Goal: Task Accomplishment & Management: Manage account settings

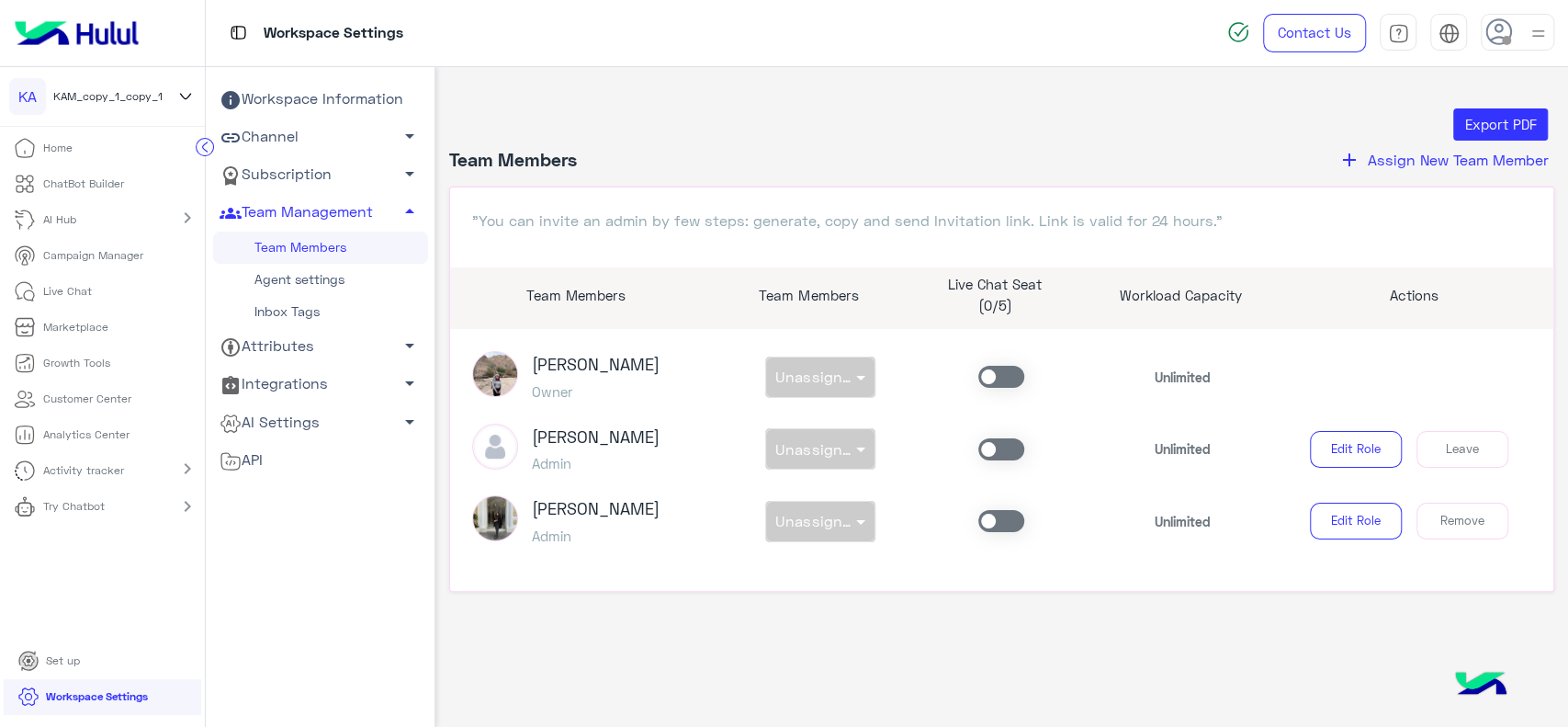
click at [112, 33] on img at bounding box center [77, 33] width 139 height 39
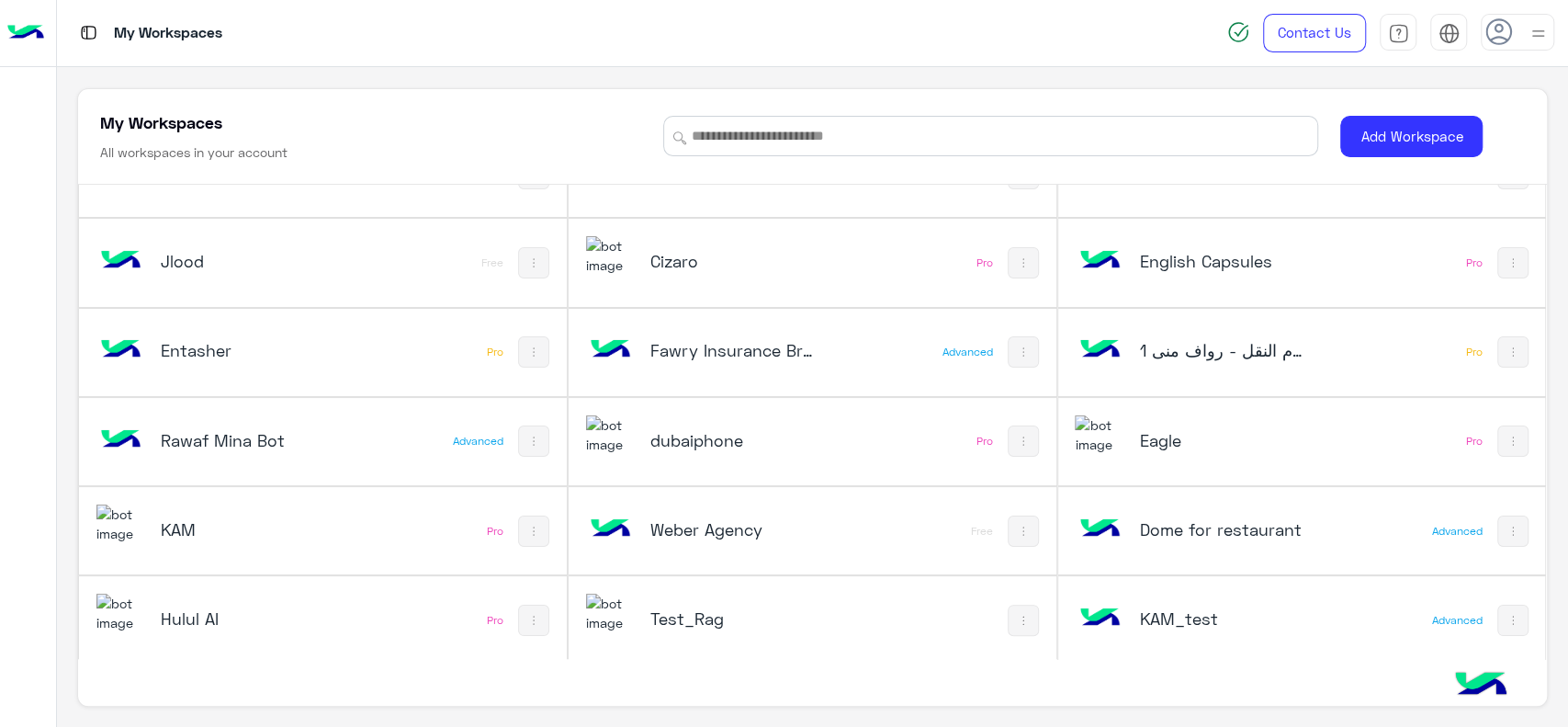
scroll to position [51, 0]
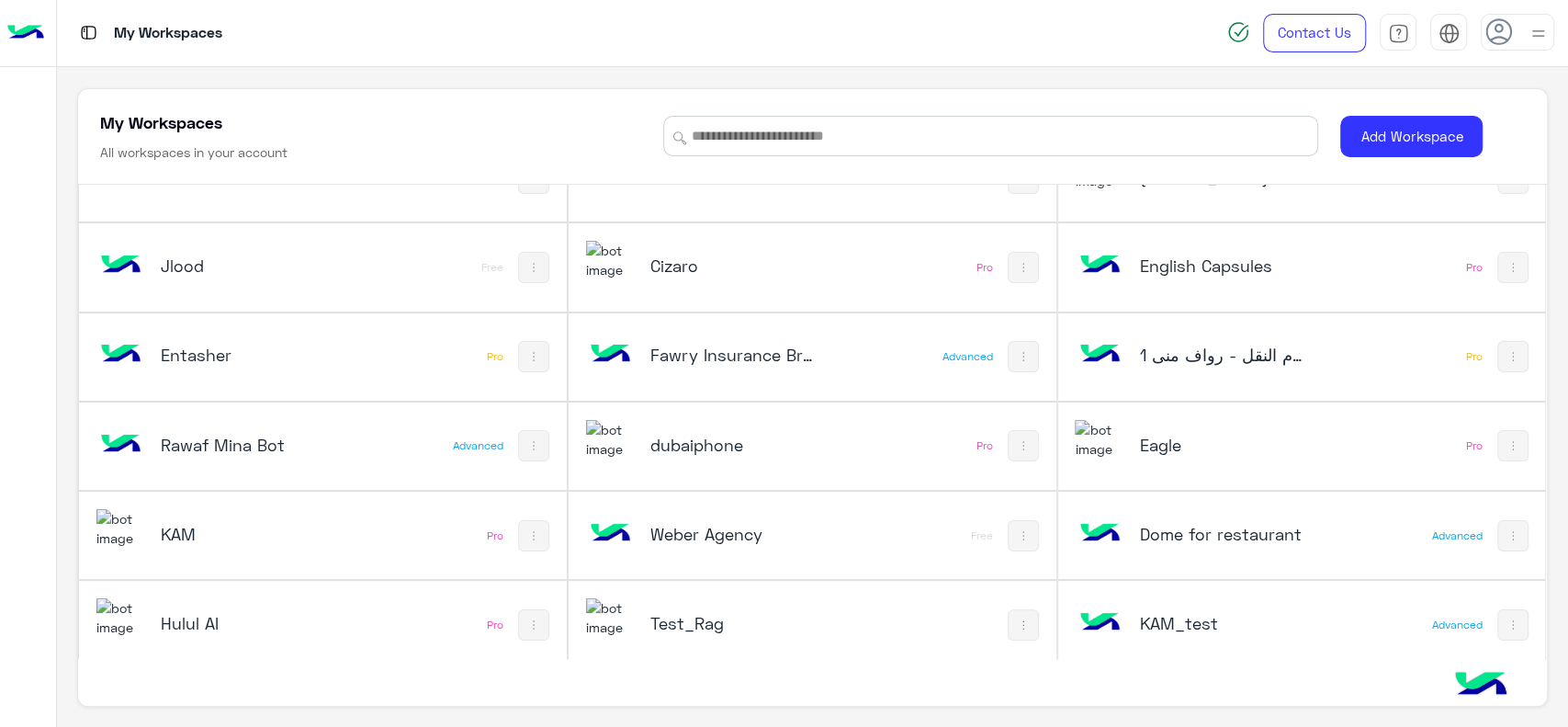
click at [333, 456] on div "Rawaf Mina Bot" at bounding box center [232, 445] width 272 height 53
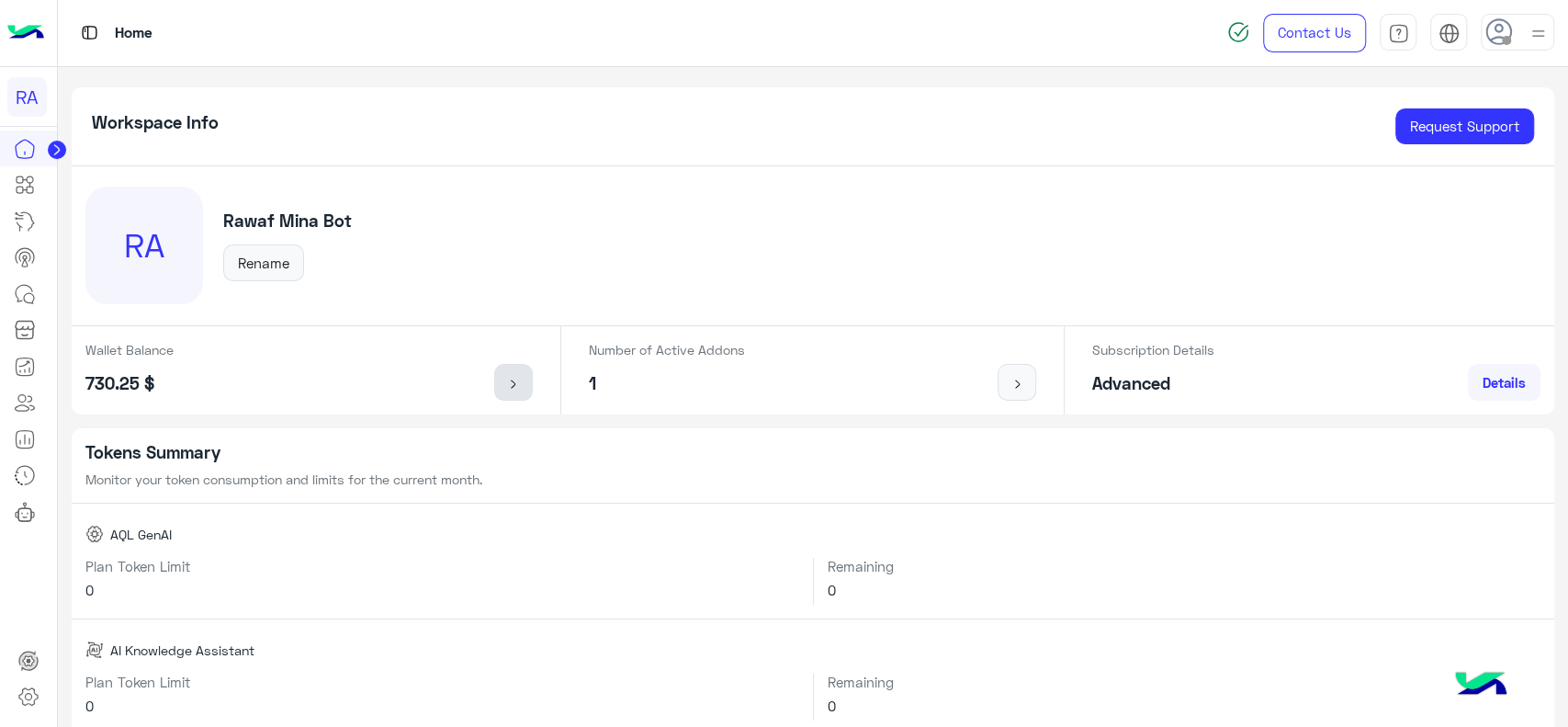
click at [499, 384] on link at bounding box center [514, 382] width 39 height 37
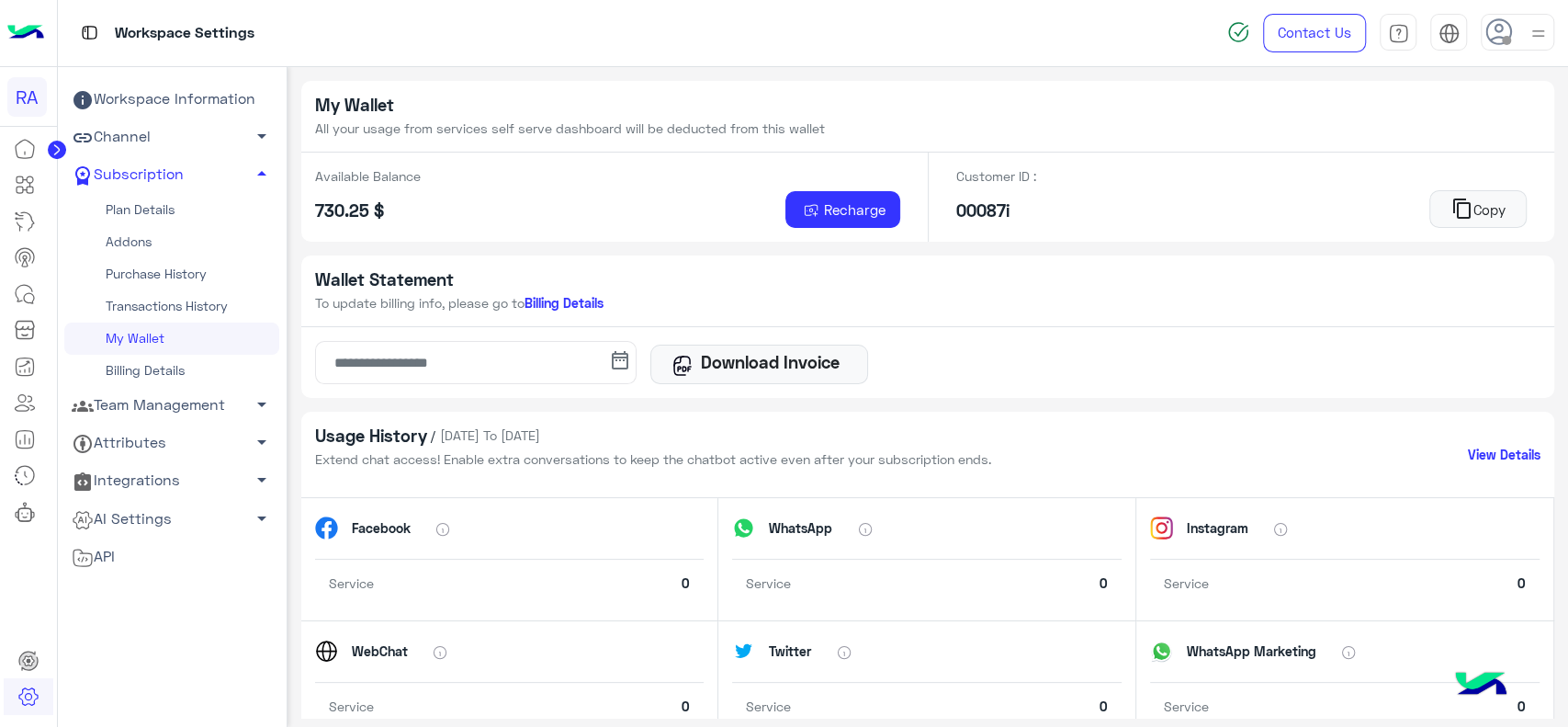
click at [142, 217] on link "Plan Details" at bounding box center [172, 209] width 215 height 32
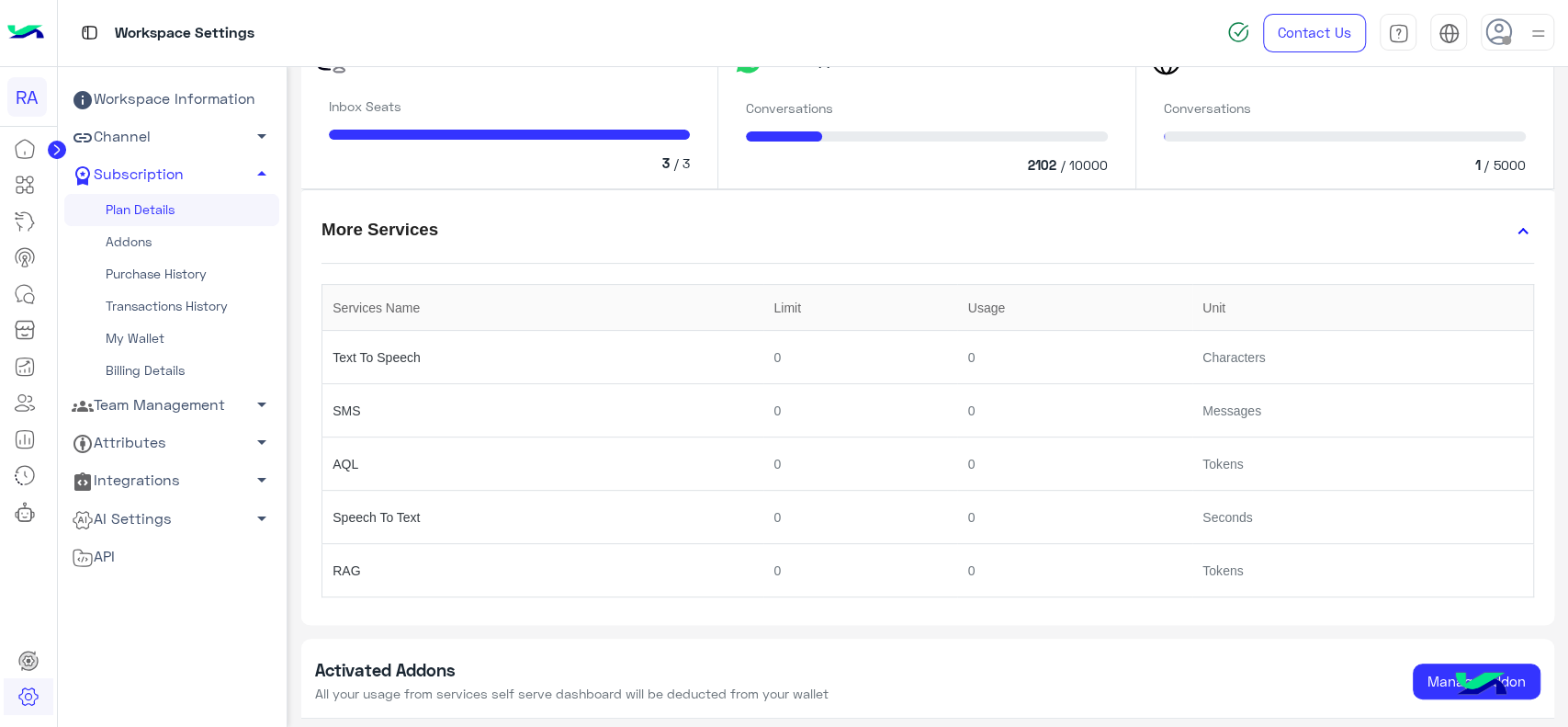
scroll to position [473, 0]
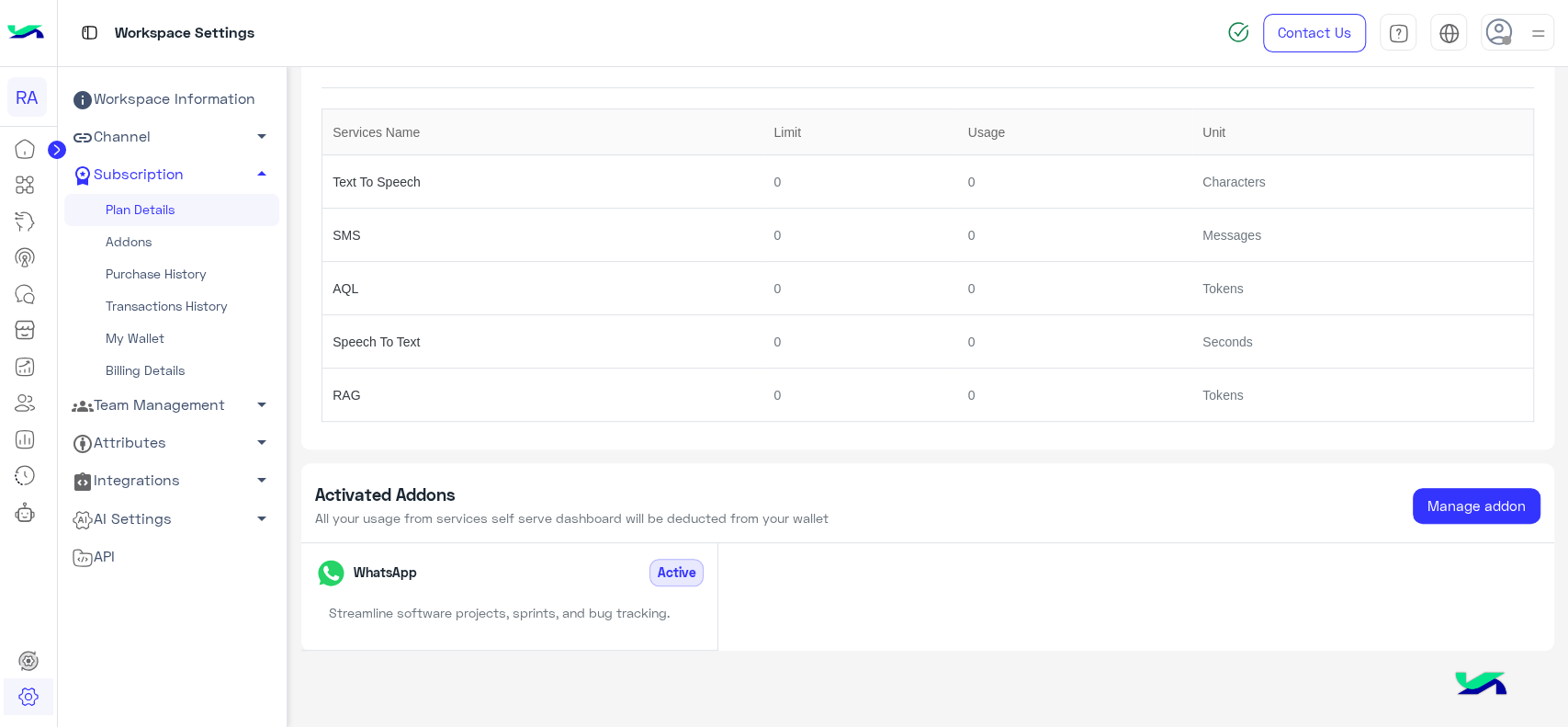
click at [152, 242] on link "Addons" at bounding box center [172, 241] width 215 height 32
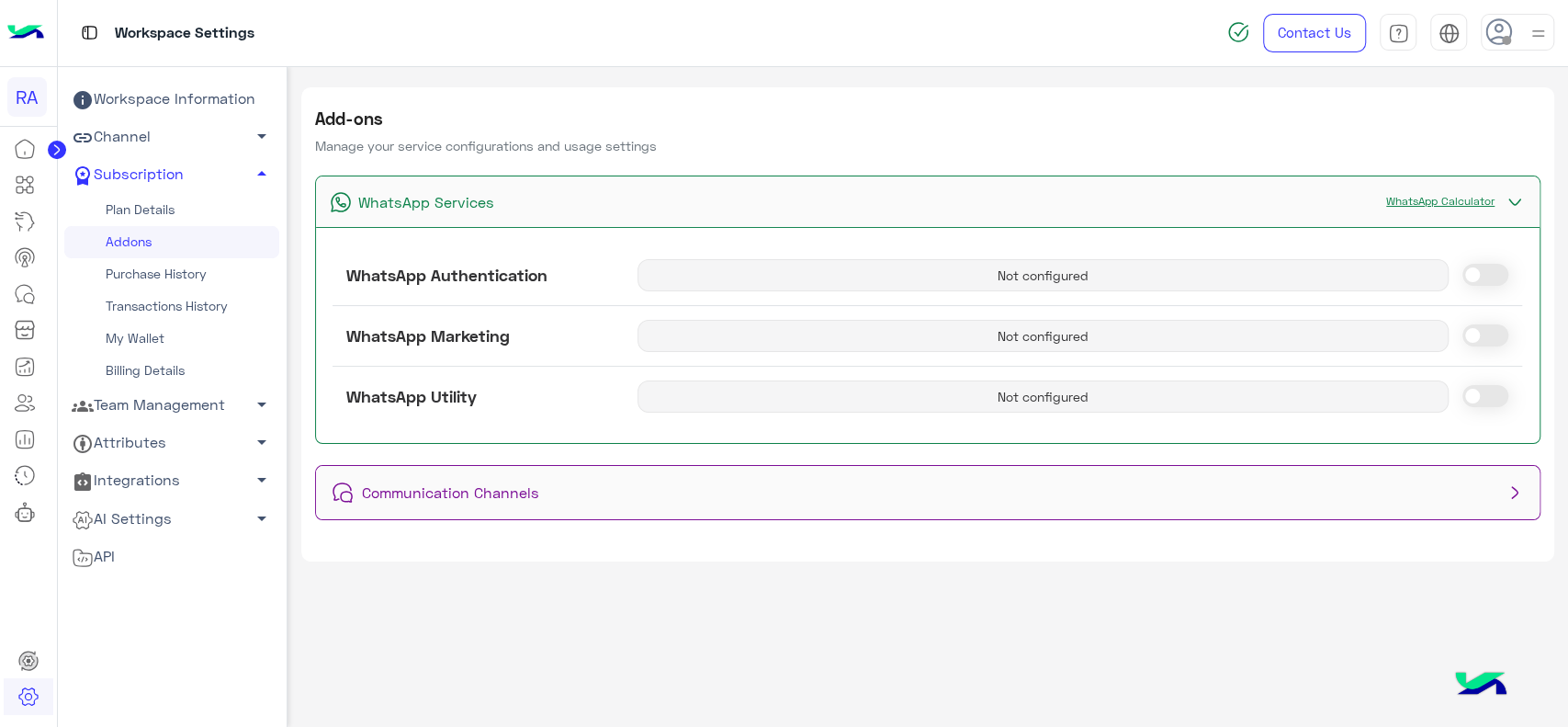
click at [794, 475] on div "Communication Channels" at bounding box center [929, 492] width 1225 height 53
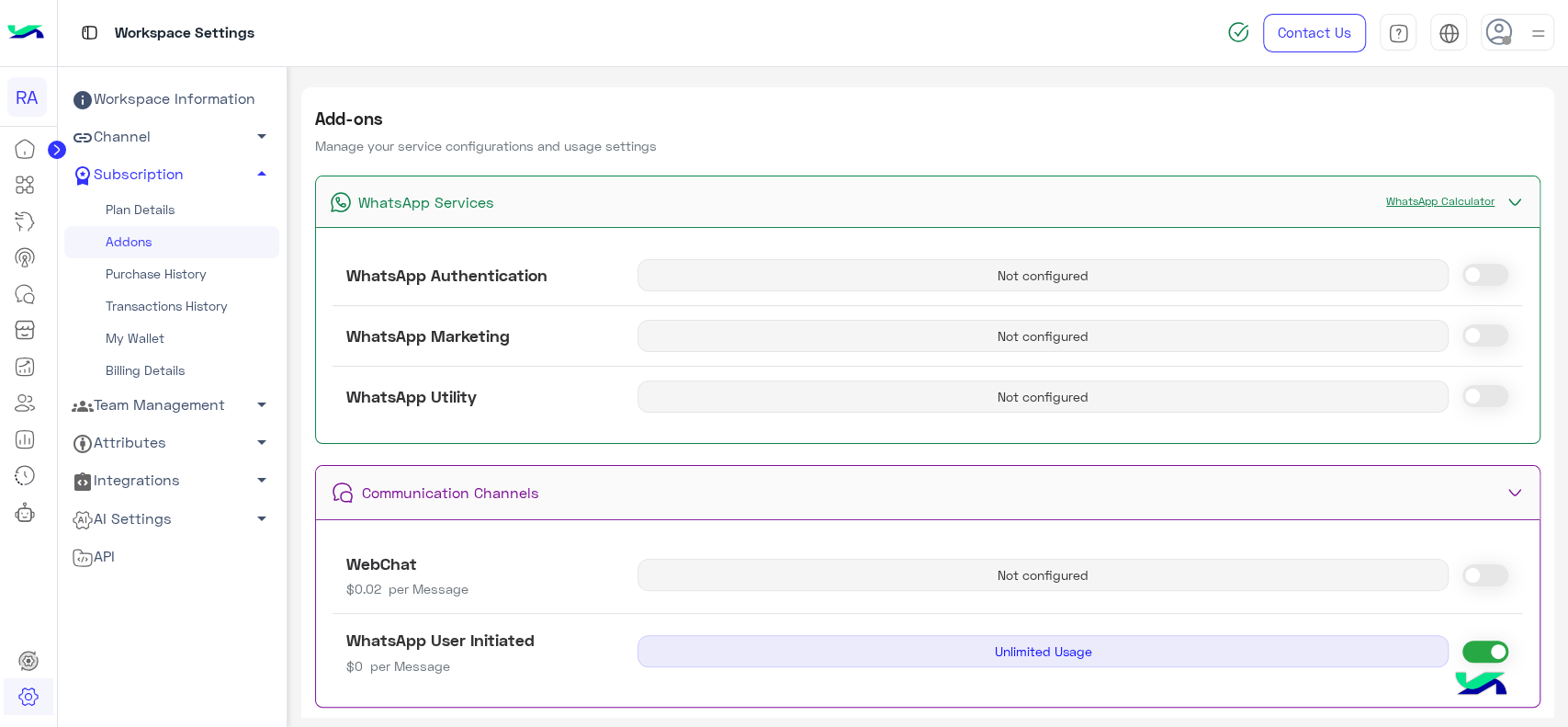
scroll to position [29, 0]
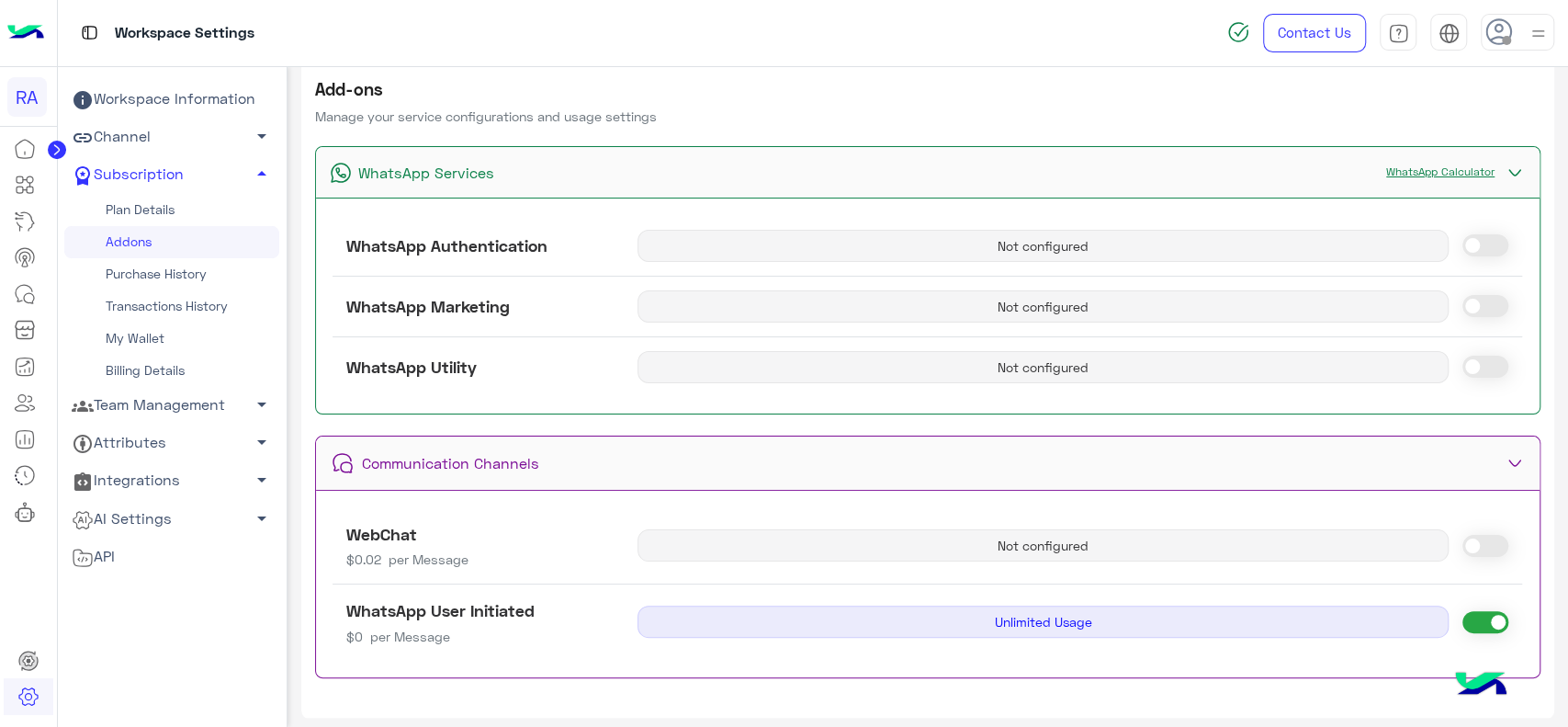
click at [136, 219] on link "Plan Details" at bounding box center [172, 209] width 215 height 32
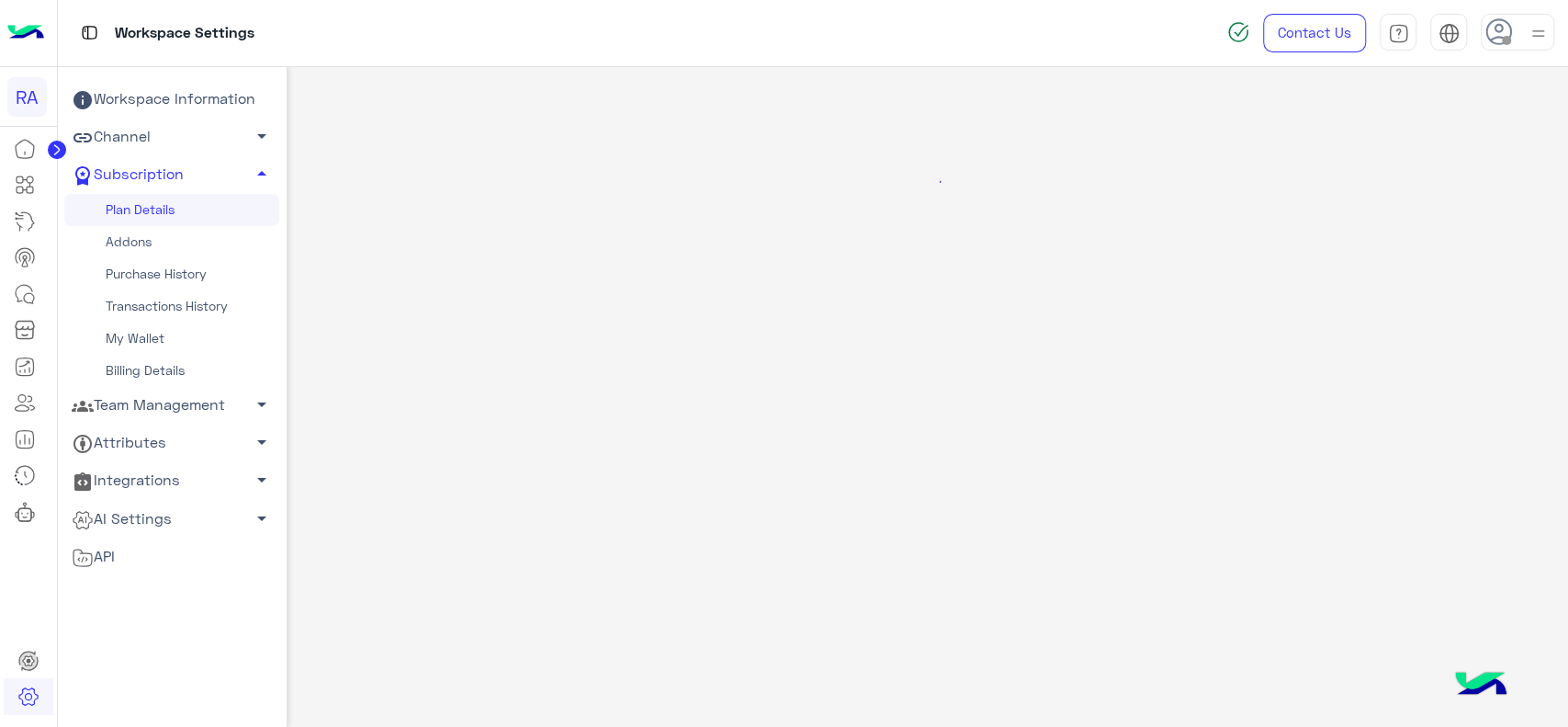
click at [136, 219] on link "Plan Details" at bounding box center [172, 209] width 215 height 32
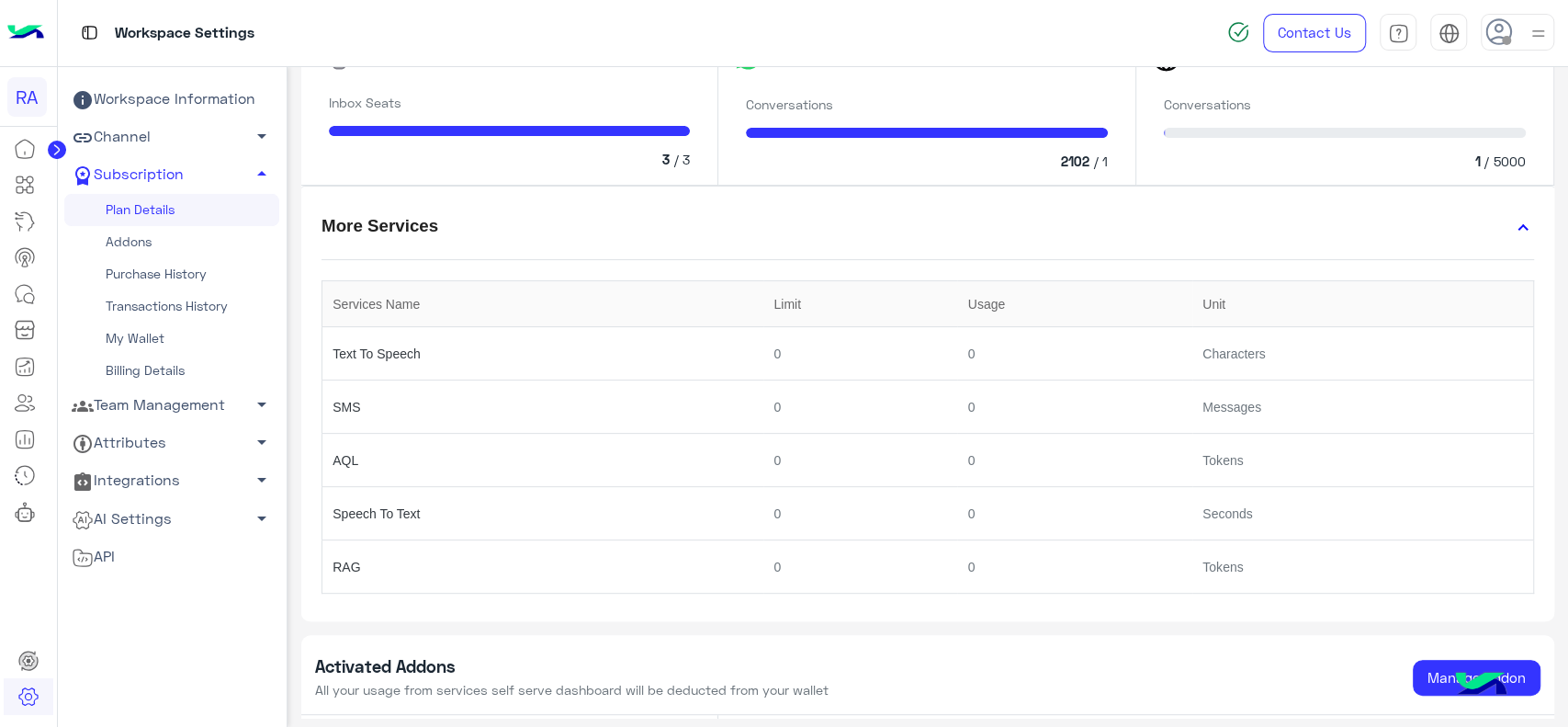
scroll to position [302, 0]
click at [32, 44] on img at bounding box center [26, 33] width 37 height 39
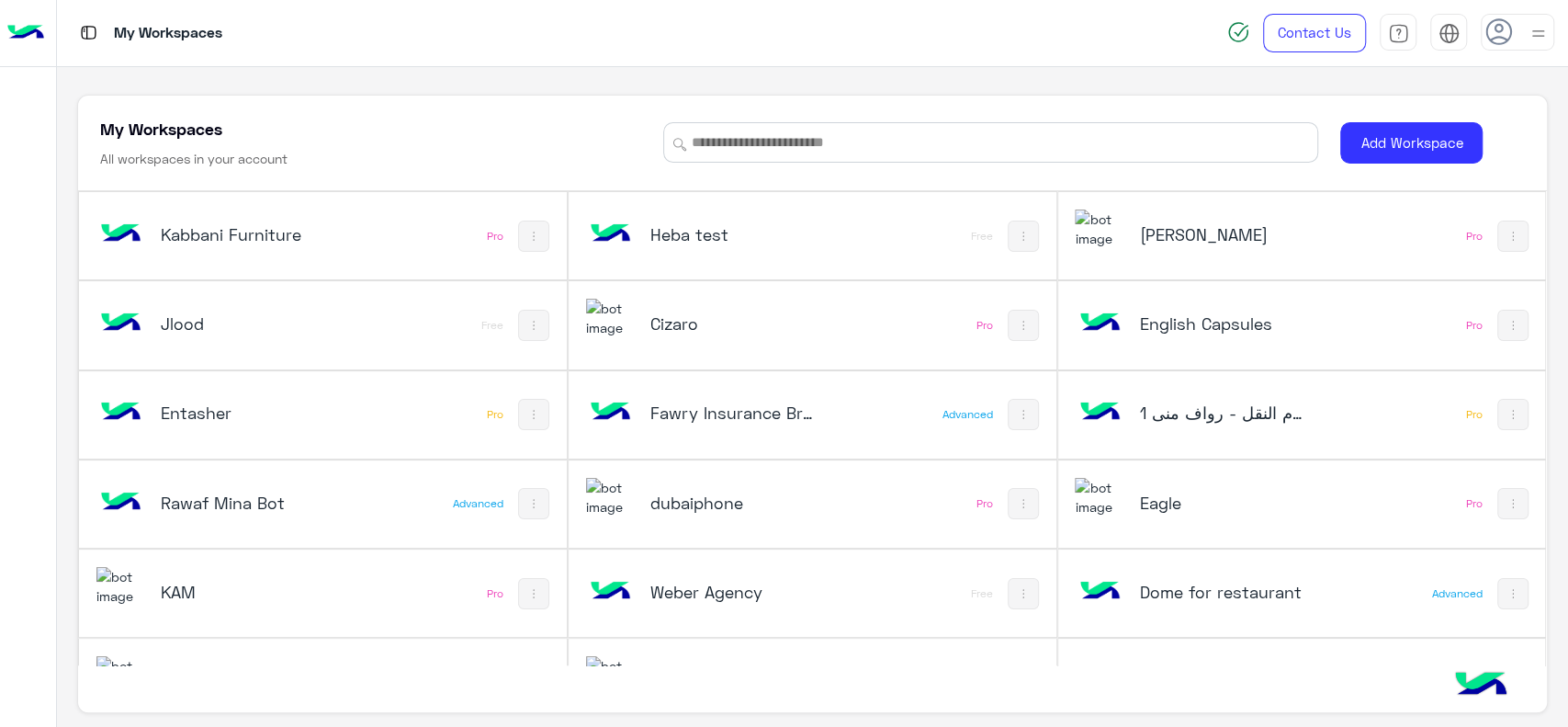
click at [1139, 404] on h5 "نظام النقل - رواف منى 1" at bounding box center [1221, 412] width 164 height 22
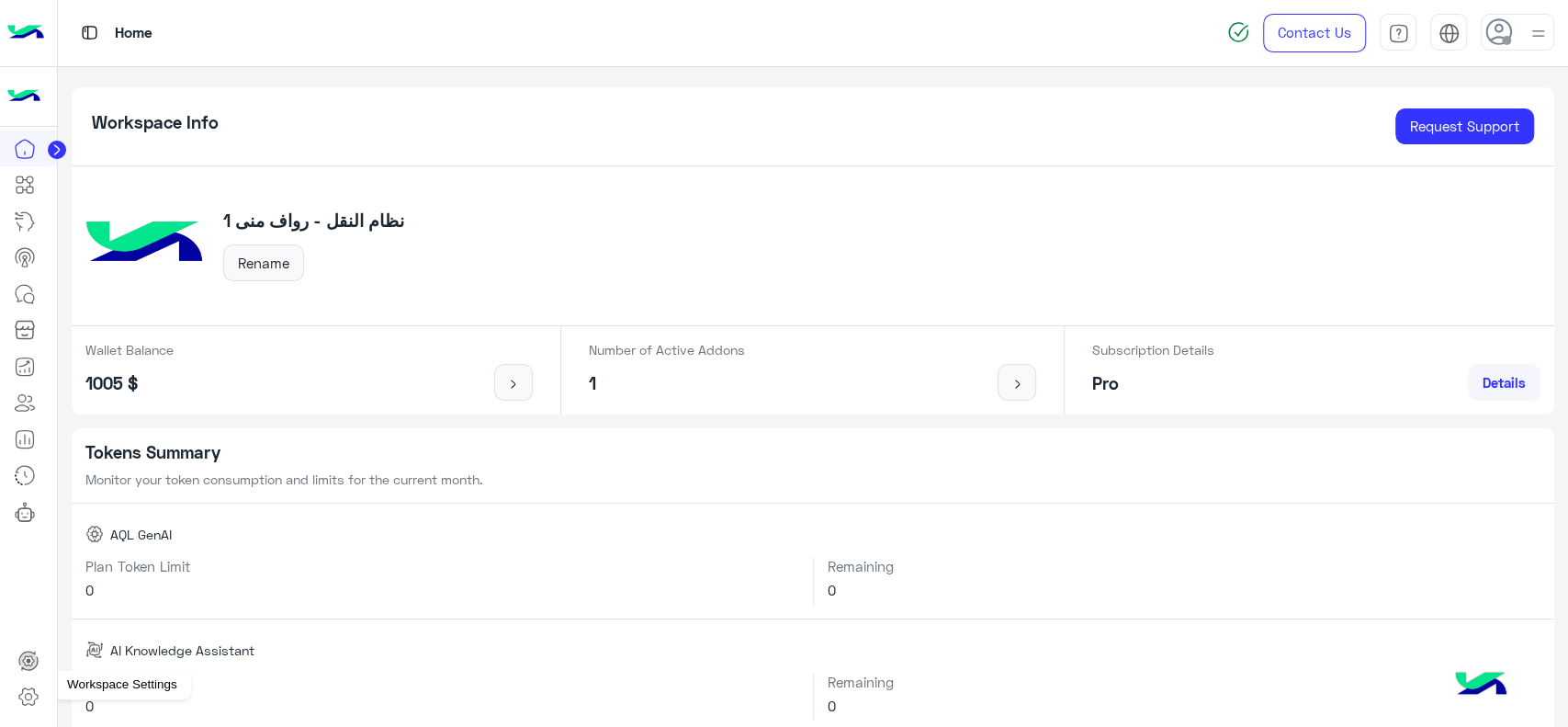
click at [23, 691] on icon at bounding box center [28, 696] width 22 height 22
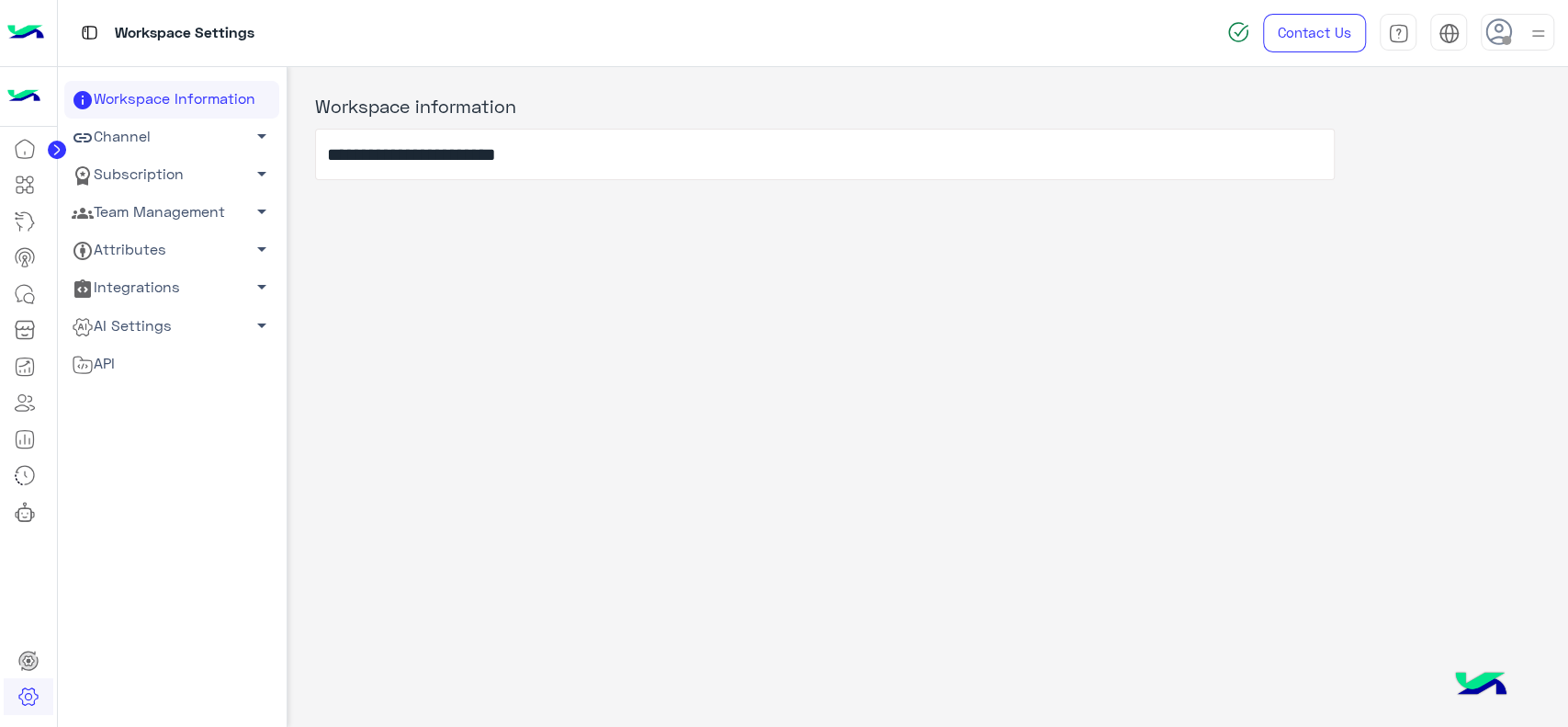
click at [225, 223] on link "Team Management arrow_drop_down" at bounding box center [172, 212] width 215 height 38
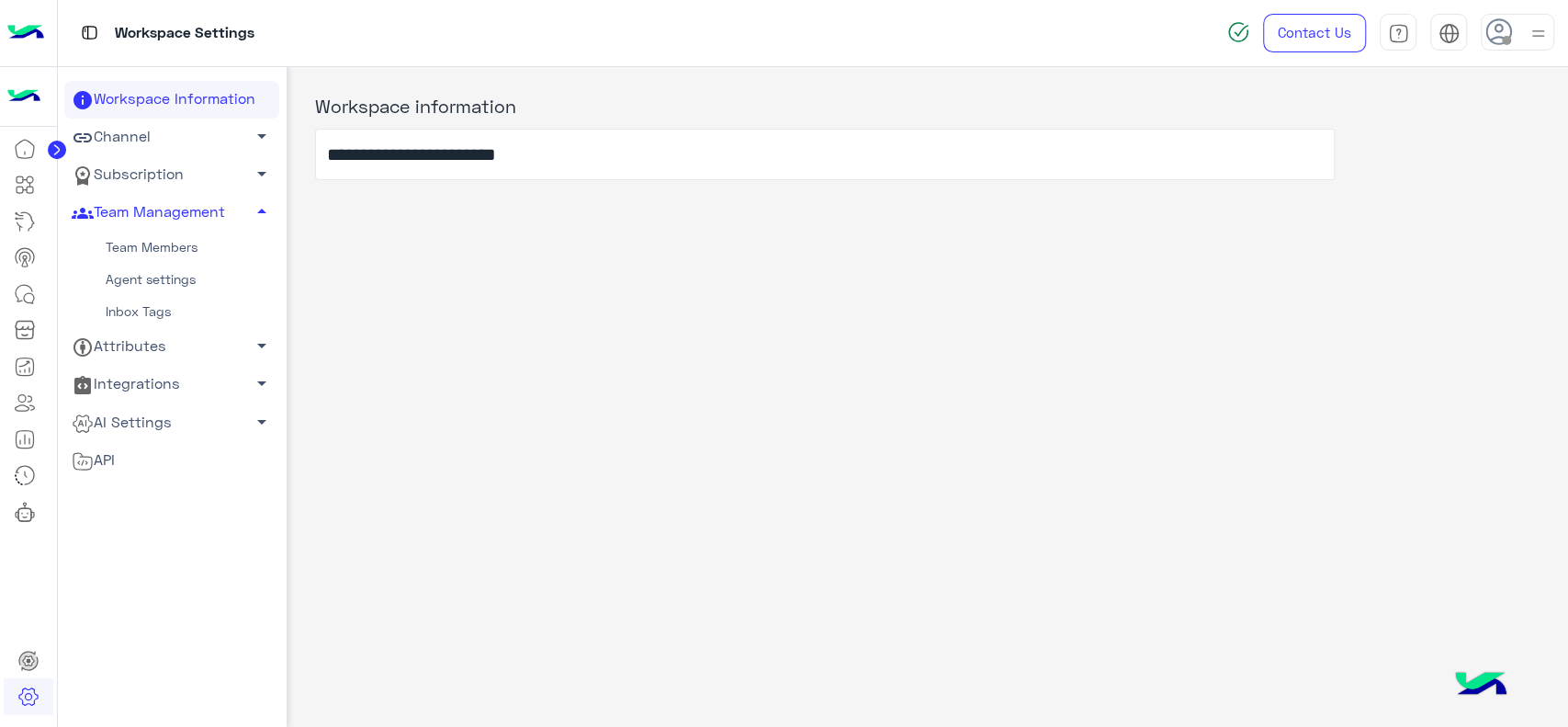
click at [182, 239] on link "Team Members" at bounding box center [172, 247] width 215 height 32
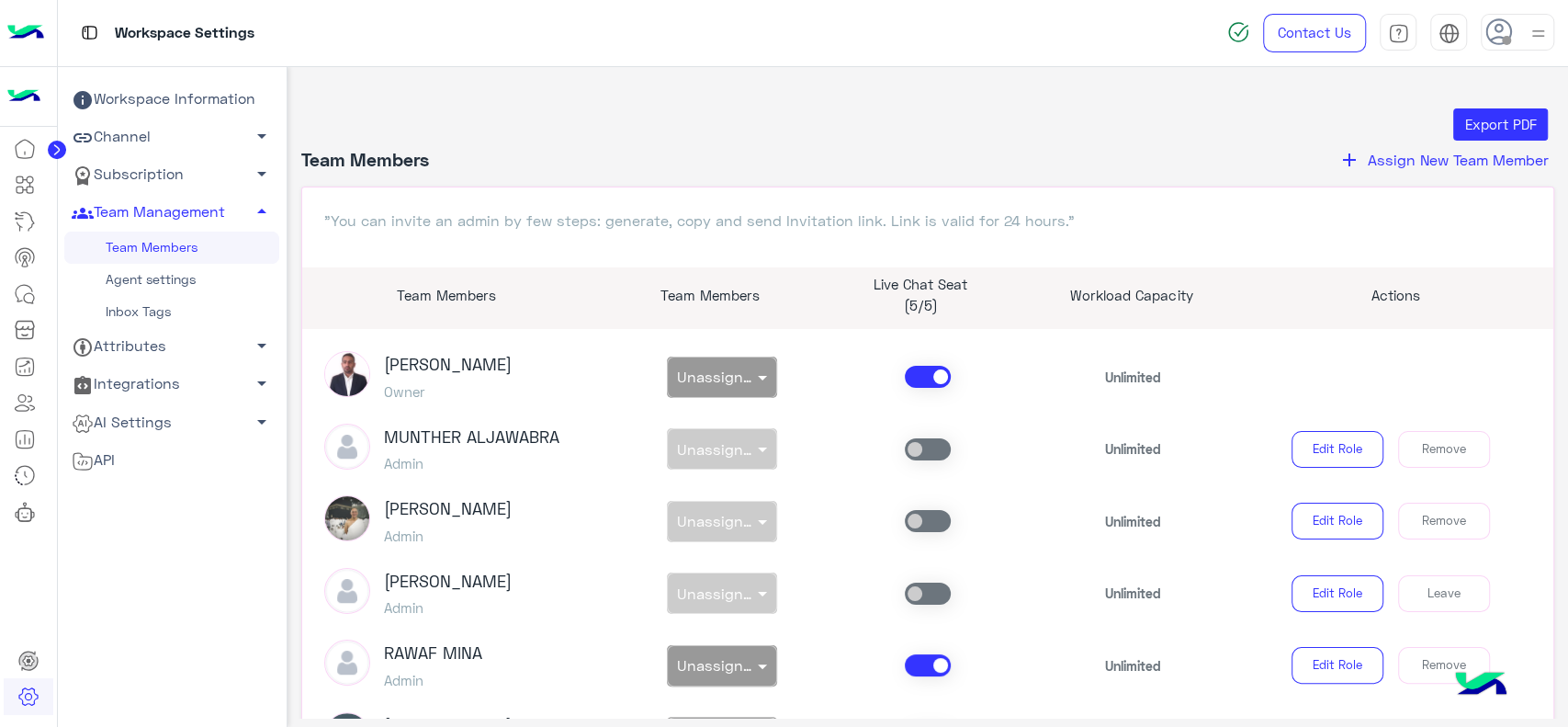
click at [191, 178] on link "Subscription arrow_drop_down" at bounding box center [172, 175] width 215 height 38
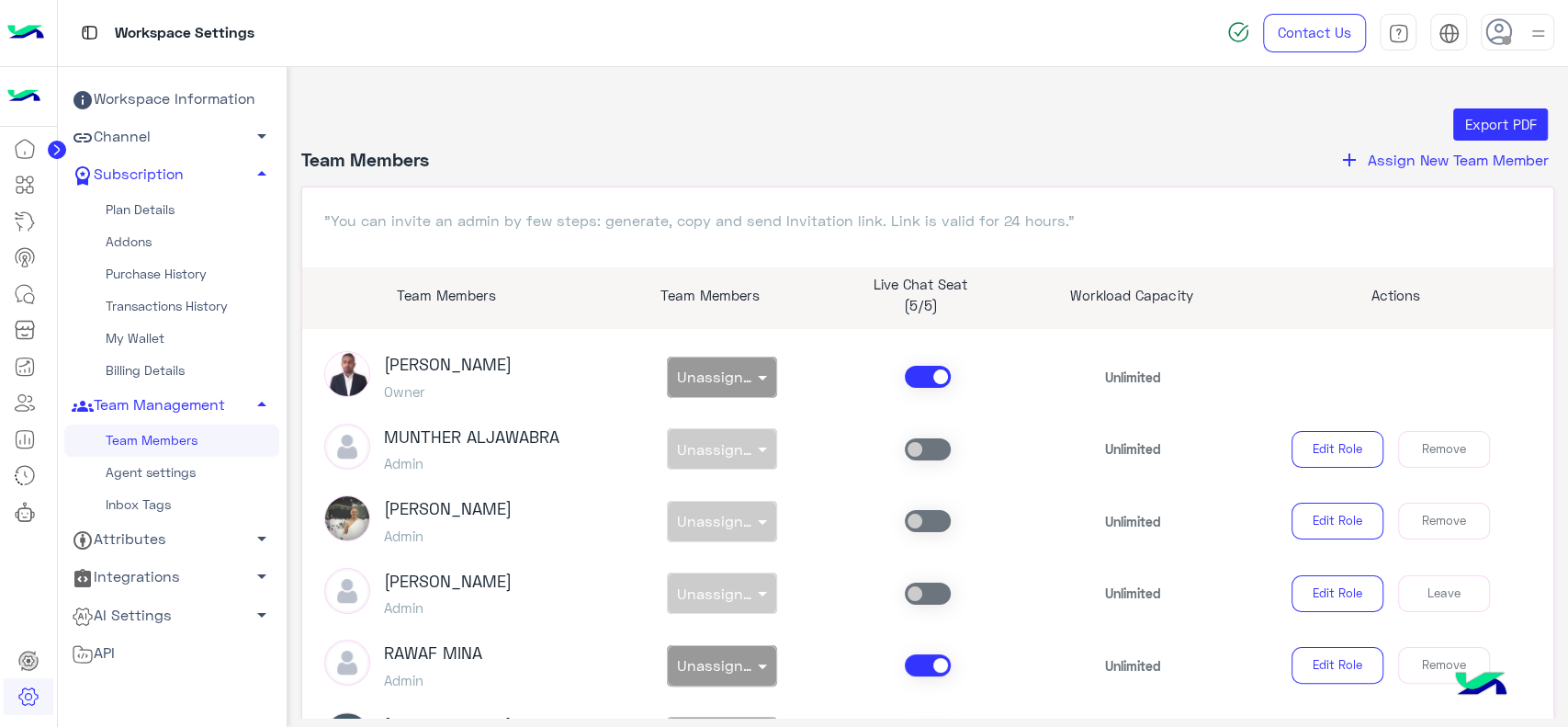
click at [144, 217] on link "Plan Details" at bounding box center [172, 209] width 215 height 32
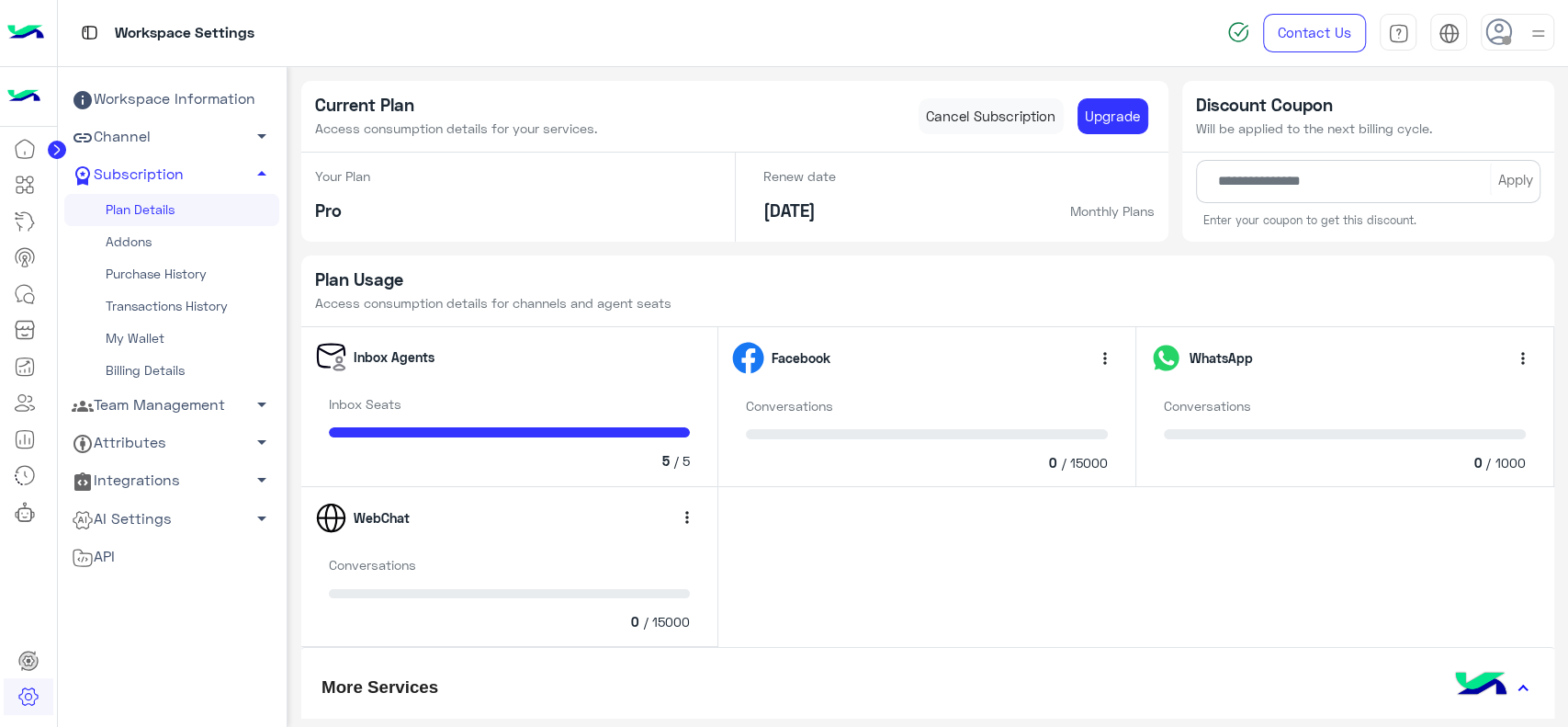
click at [184, 246] on link "Addons" at bounding box center [172, 241] width 215 height 32
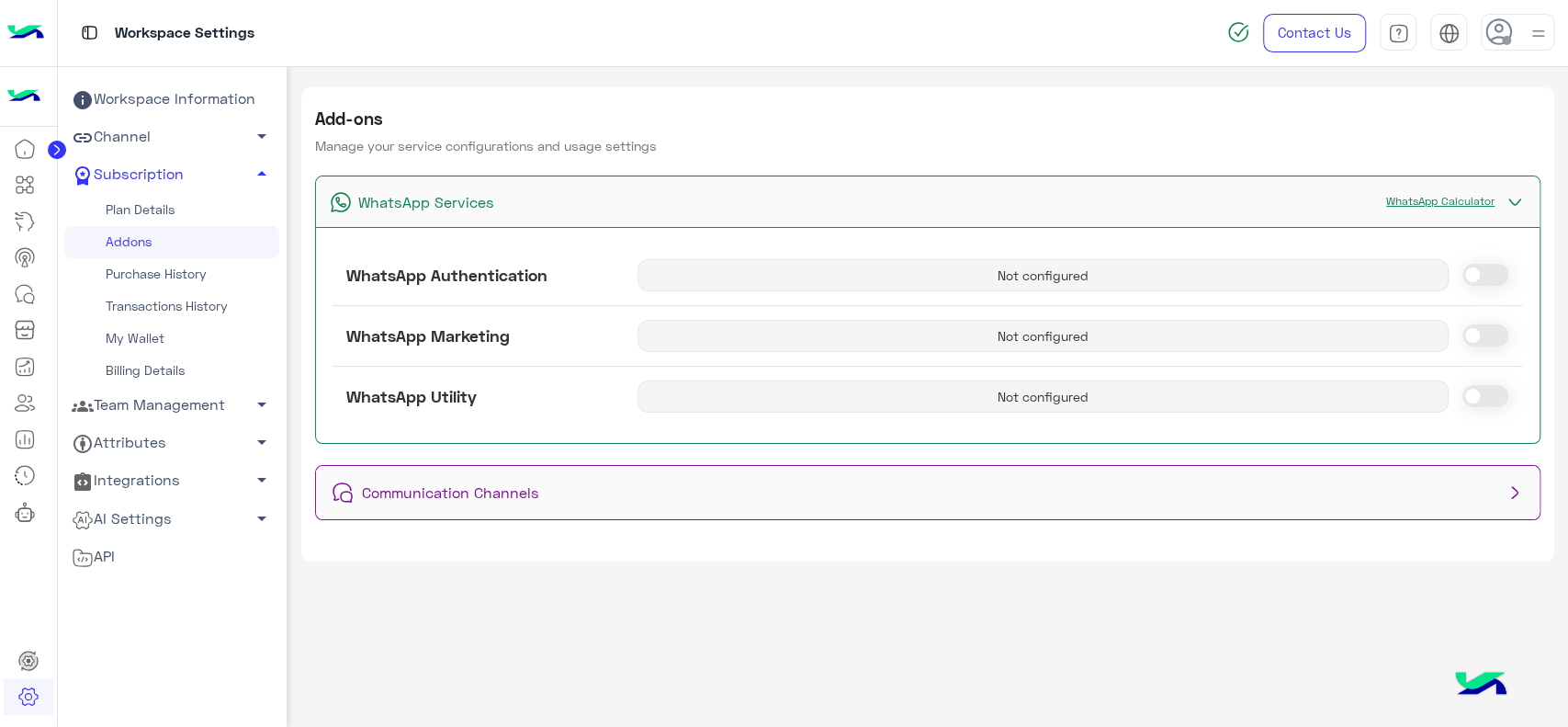
click at [585, 498] on div "Communication Channels" at bounding box center [929, 492] width 1225 height 53
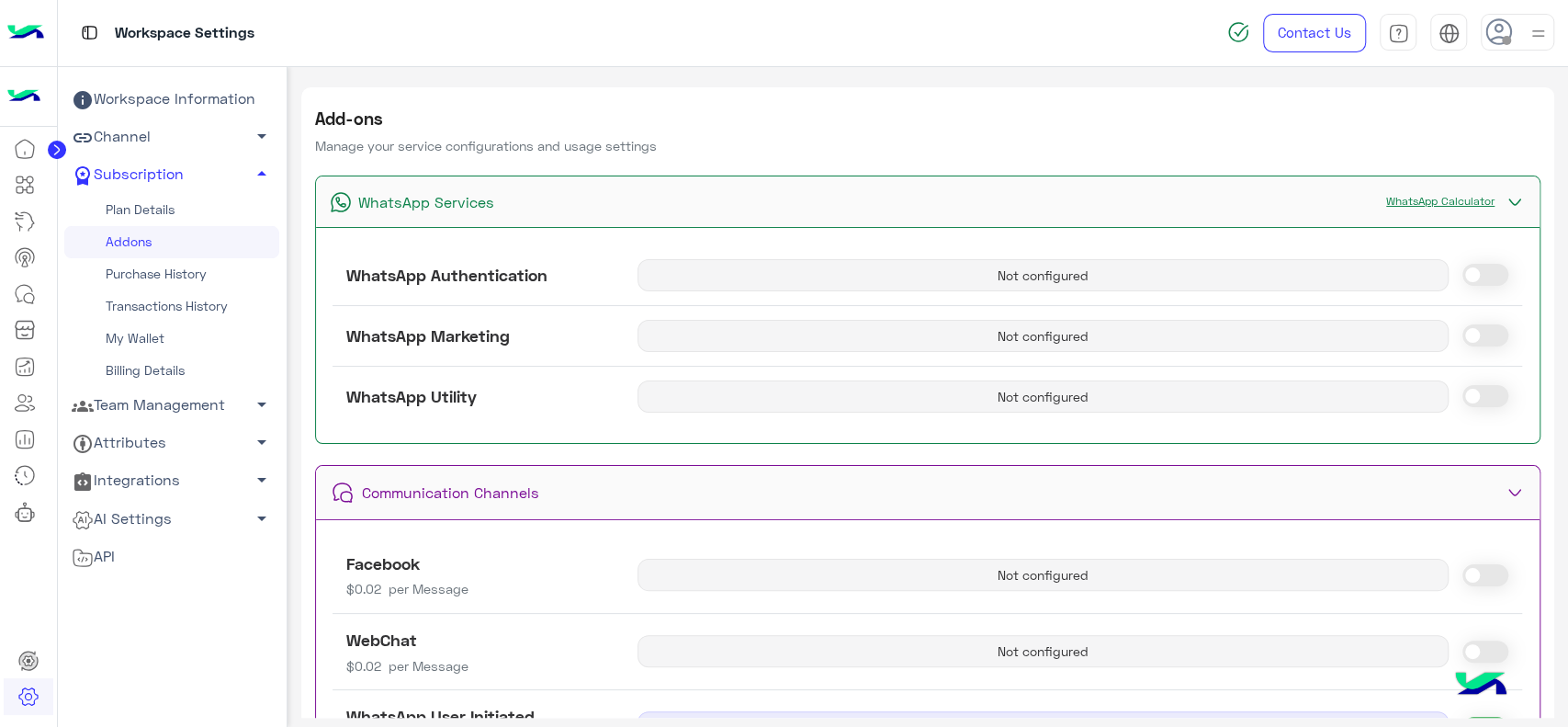
scroll to position [105, 0]
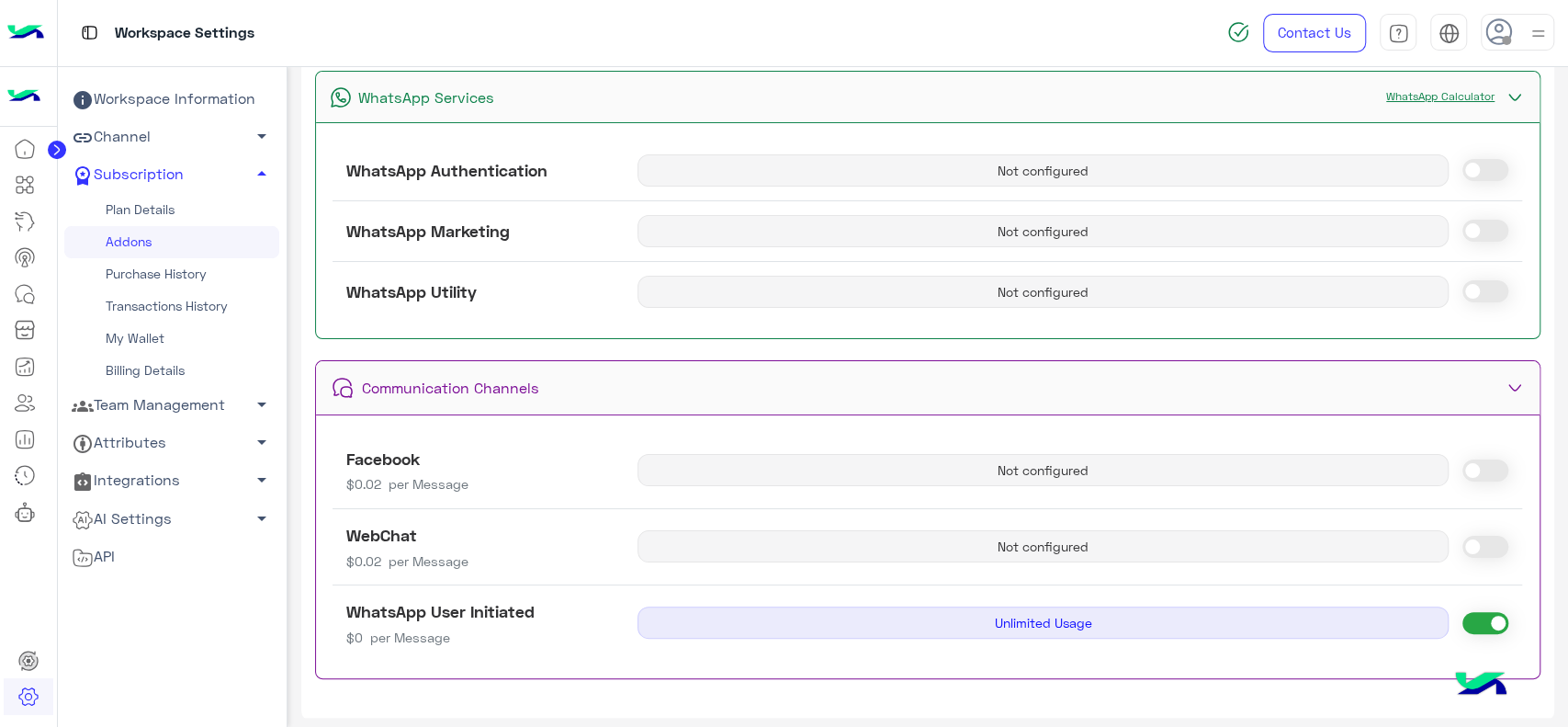
click at [710, 615] on span "Unlimited Usage" at bounding box center [1043, 622] width 812 height 32
click at [15, 47] on img at bounding box center [26, 33] width 37 height 39
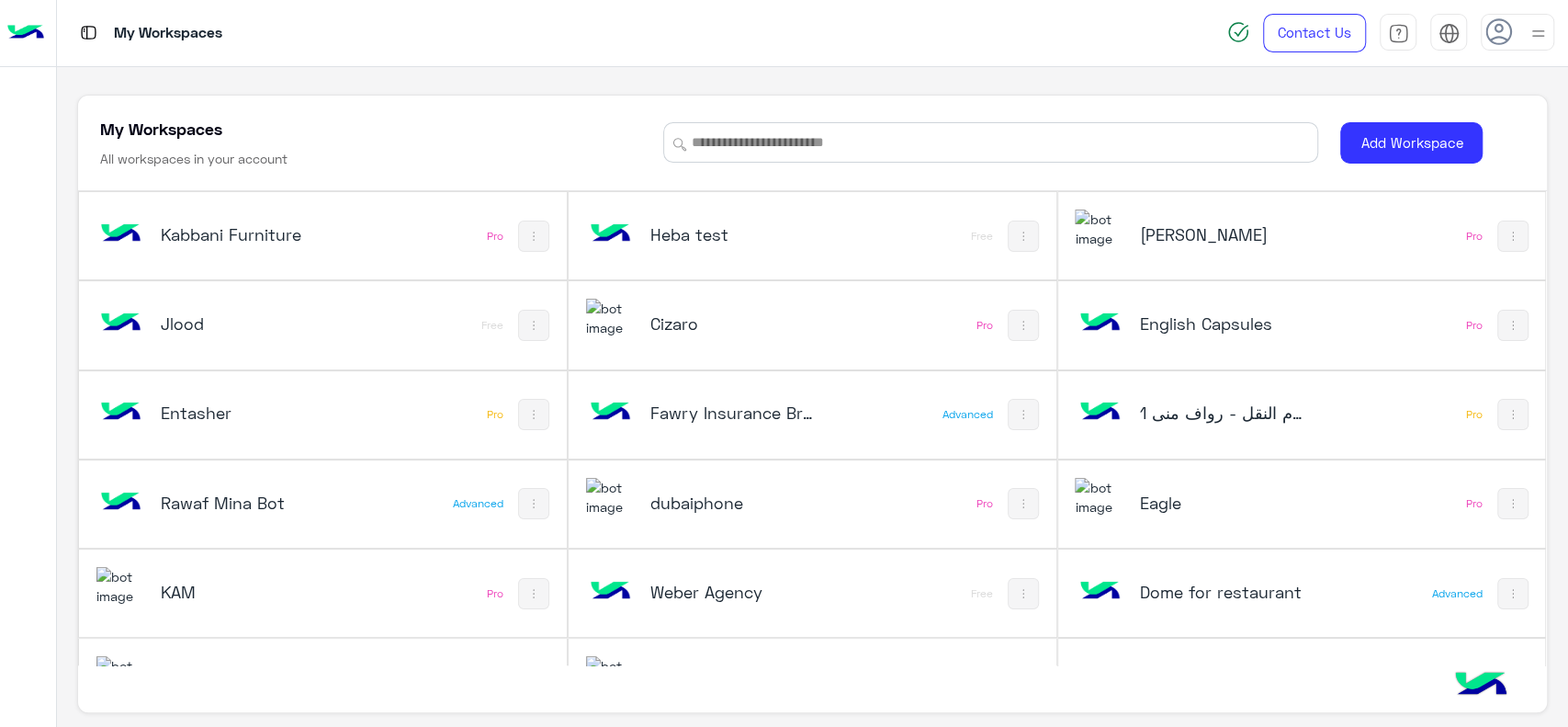
click at [636, 390] on div "Fawry Insurance Brokerage`s" at bounding box center [722, 414] width 272 height 53
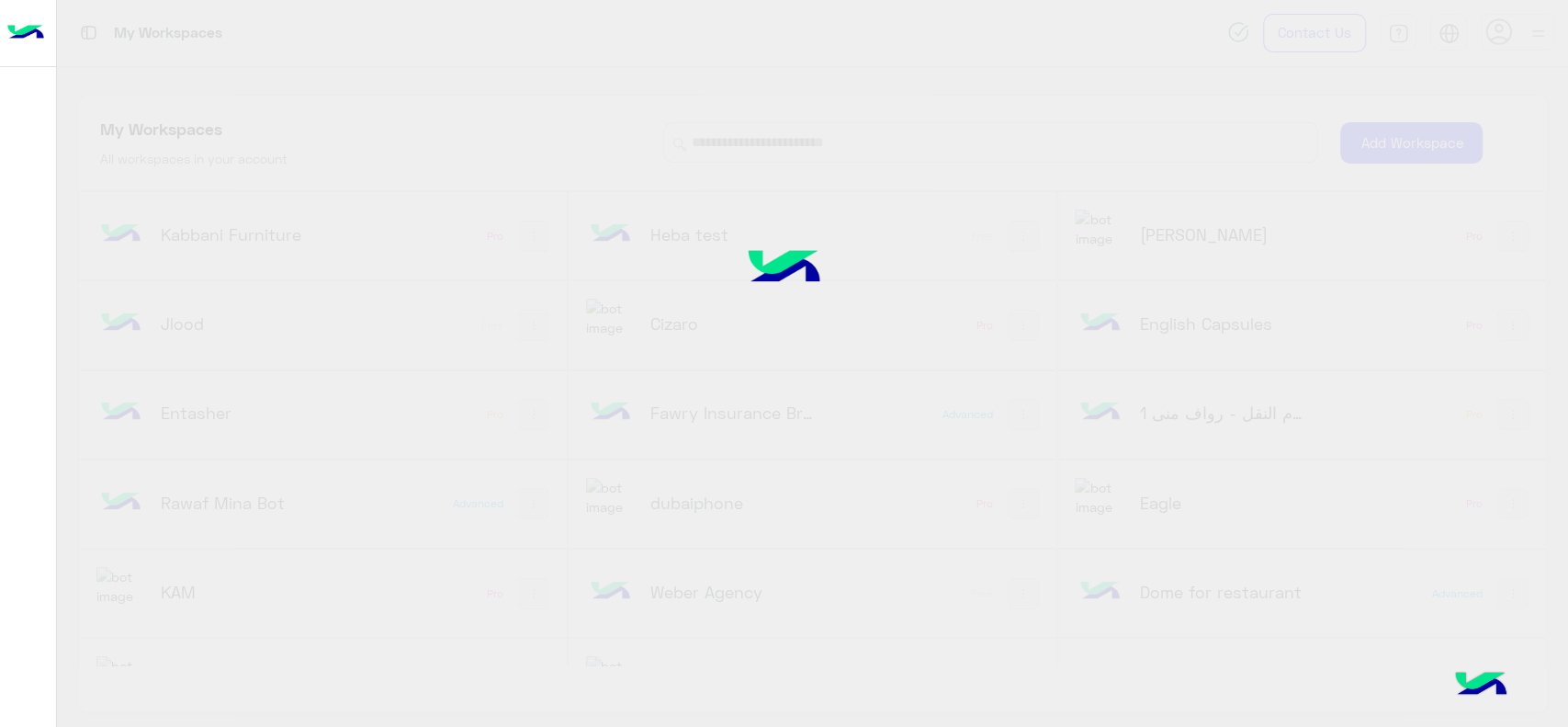
drag, startPoint x: 636, startPoint y: 390, endPoint x: 527, endPoint y: 126, distance: 285.6
click at [527, 126] on div at bounding box center [784, 364] width 1568 height 727
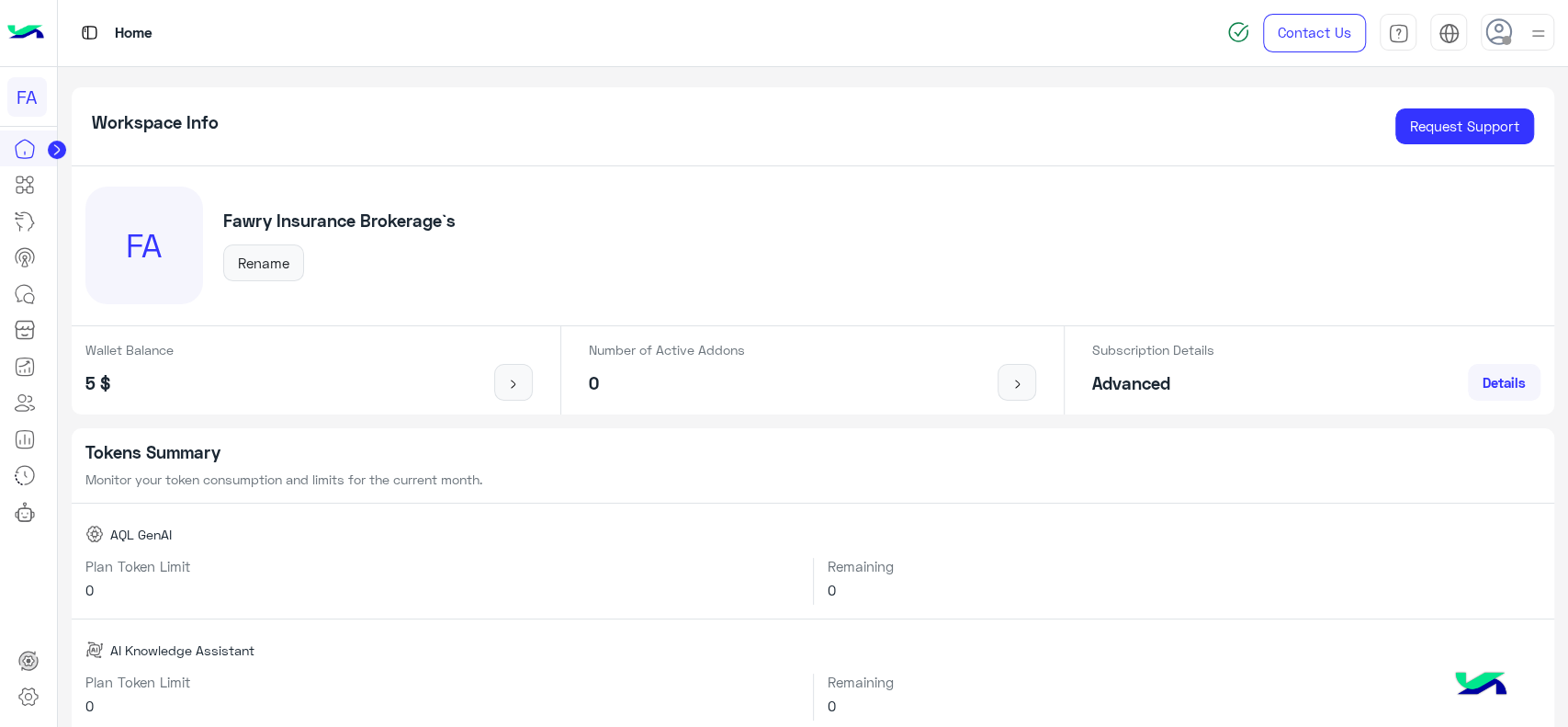
click at [22, 40] on img at bounding box center [26, 33] width 37 height 39
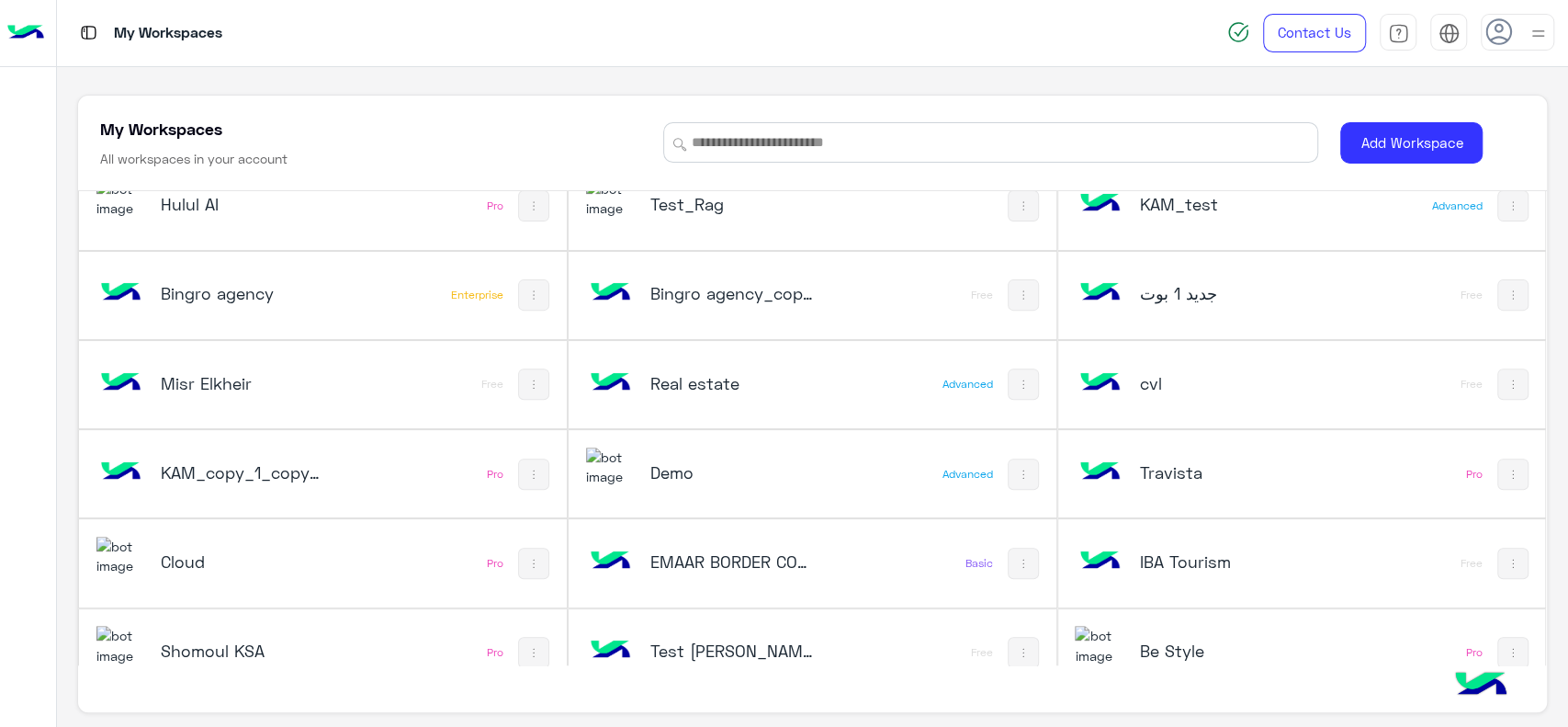
scroll to position [282, 0]
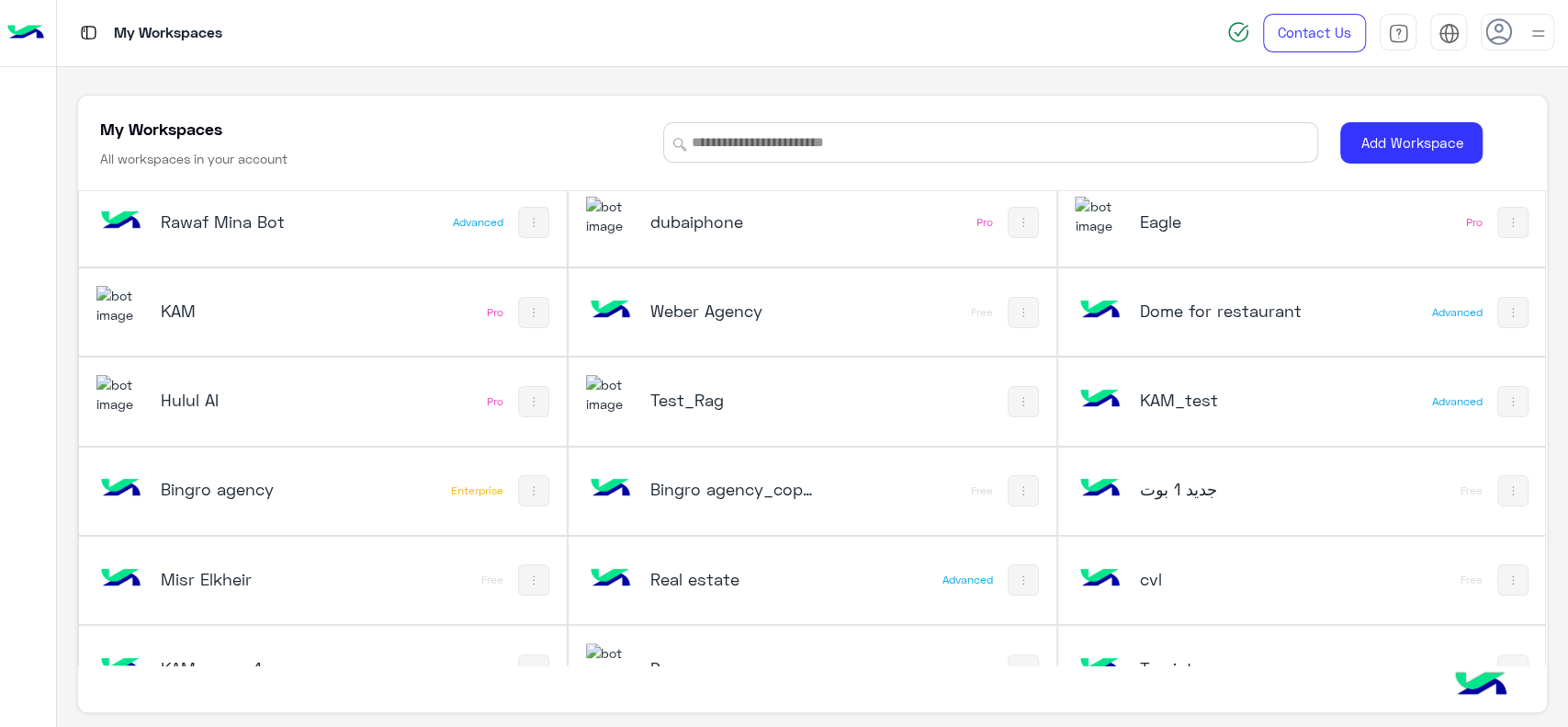
click at [693, 393] on h5 "Test_Rag" at bounding box center [732, 399] width 164 height 22
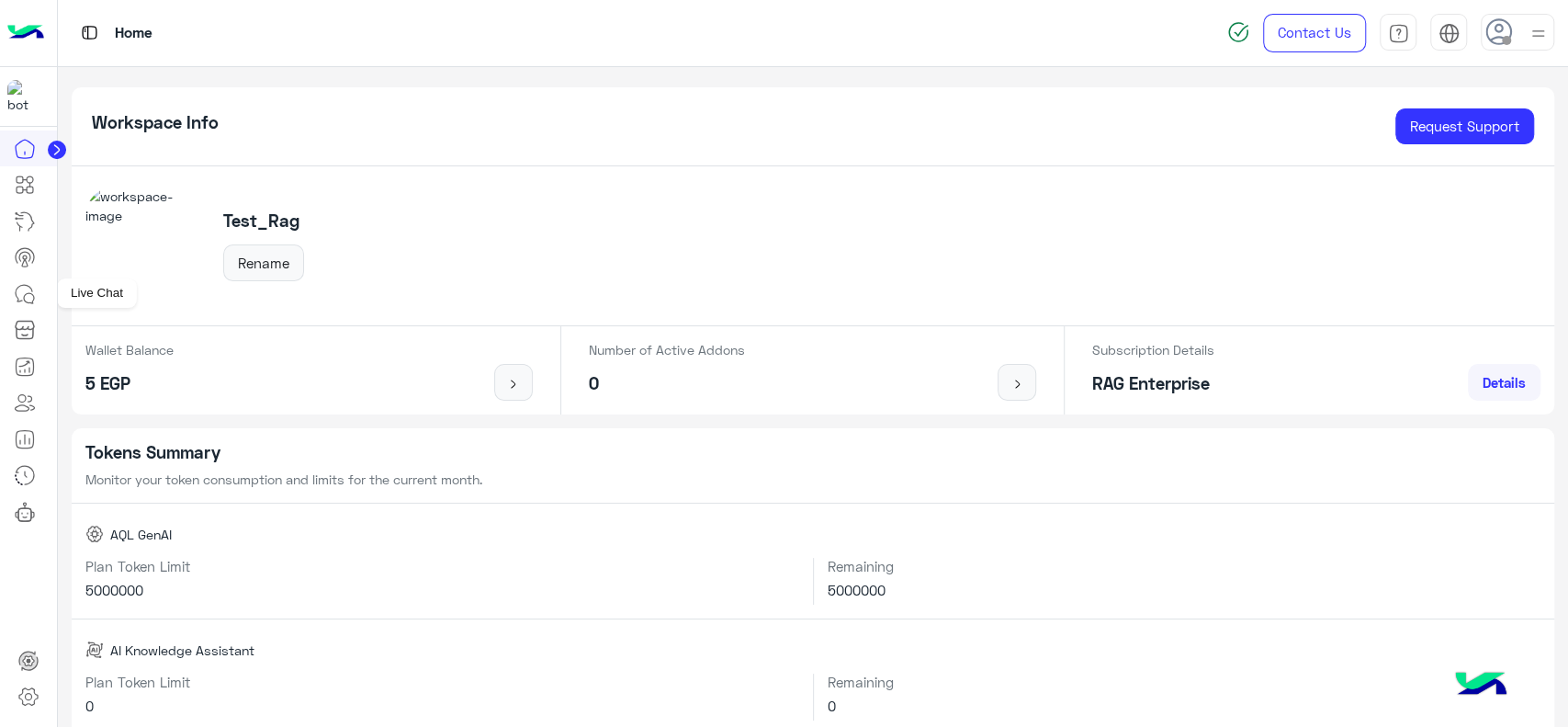
click at [29, 297] on icon at bounding box center [24, 293] width 22 height 22
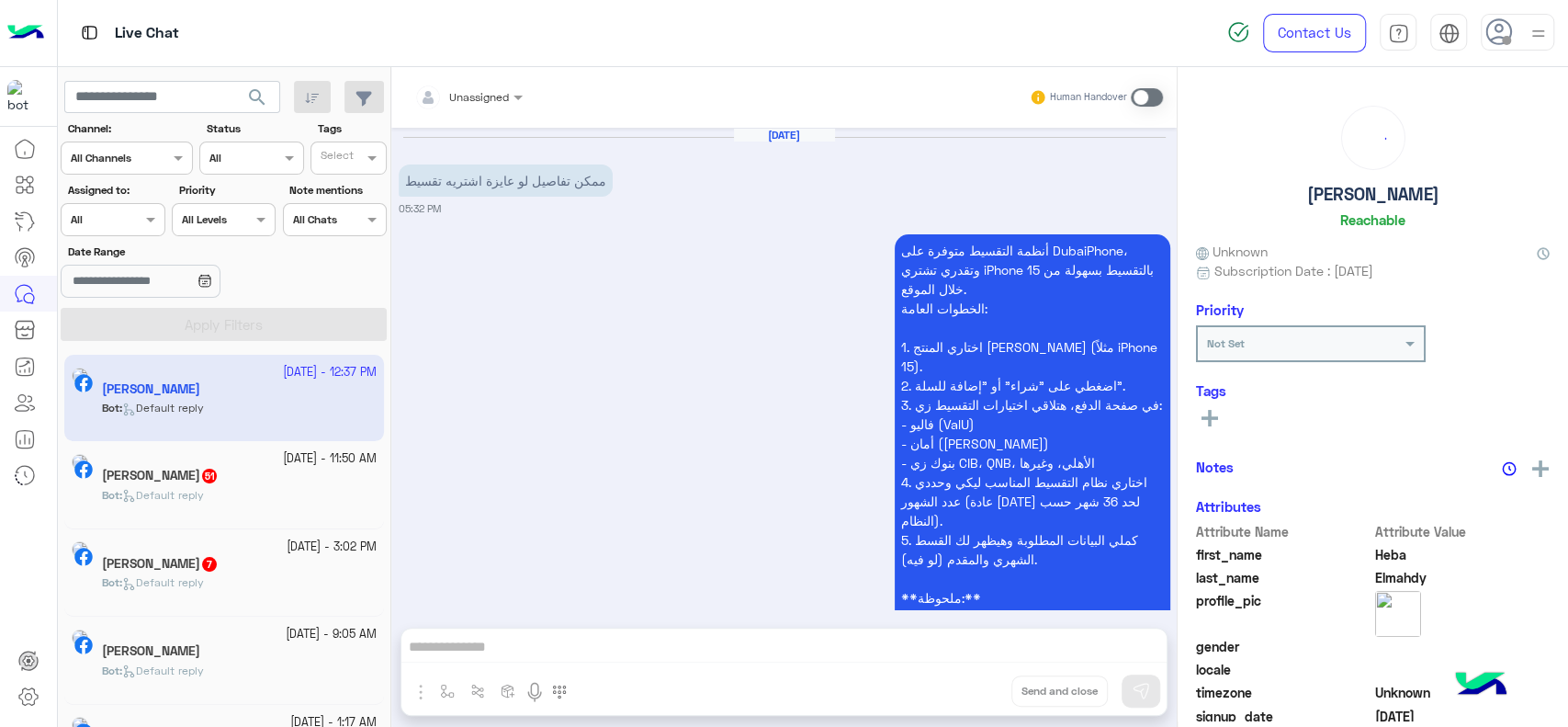
scroll to position [5340, 0]
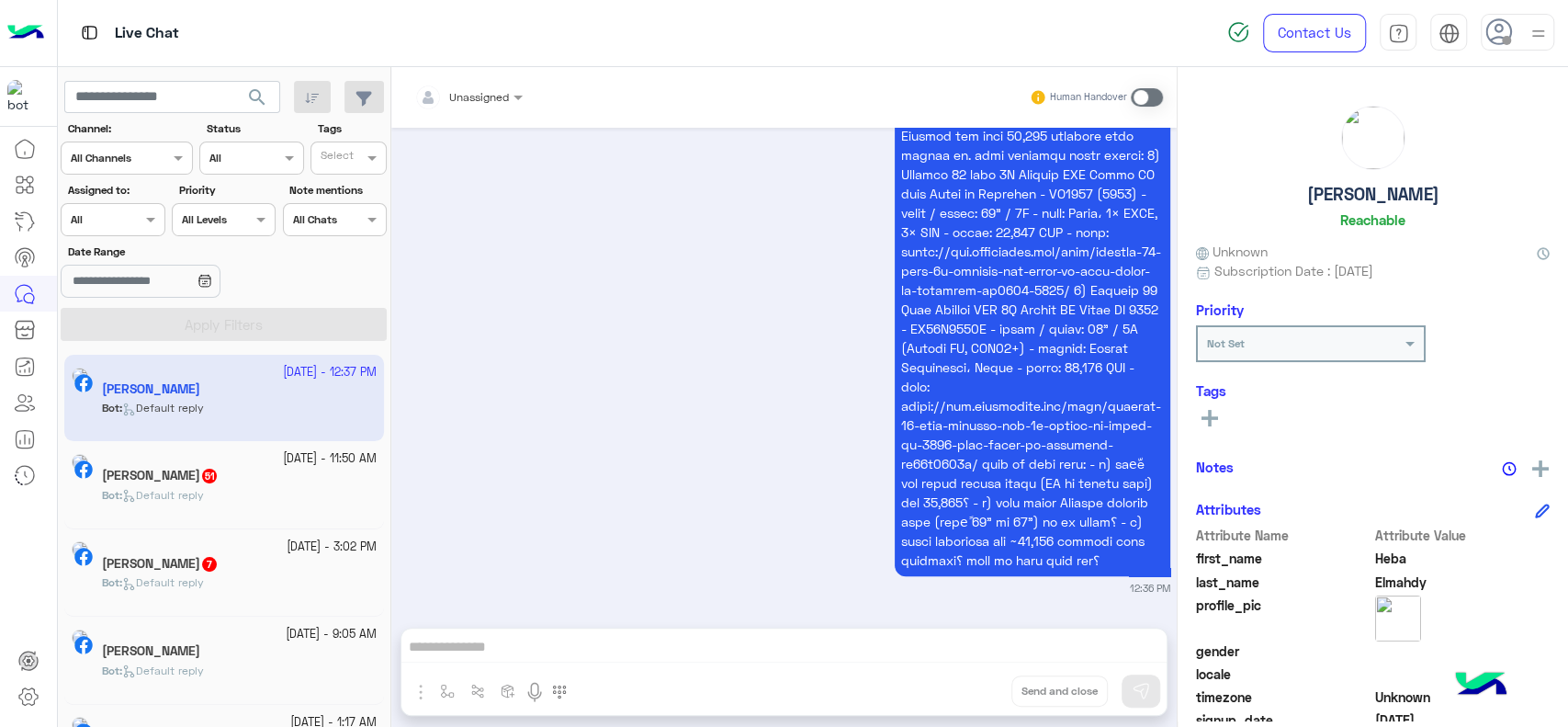
click at [42, 38] on img at bounding box center [26, 33] width 37 height 39
